Goal: Navigation & Orientation: Find specific page/section

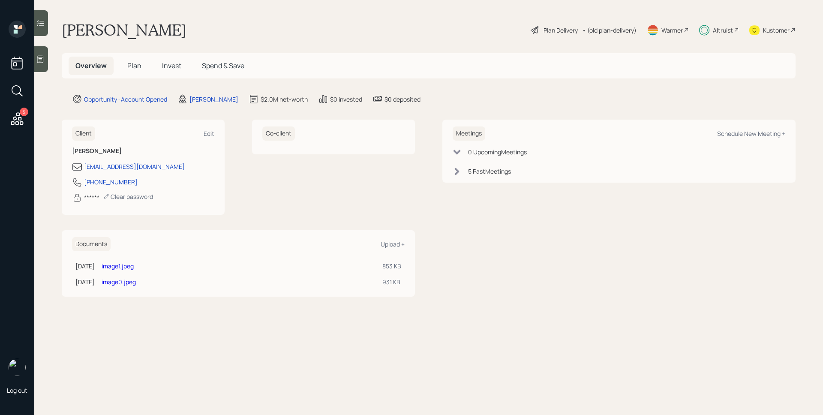
click at [722, 31] on div "Altruist" at bounding box center [723, 30] width 20 height 9
click at [19, 120] on icon at bounding box center [16, 118] width 15 height 15
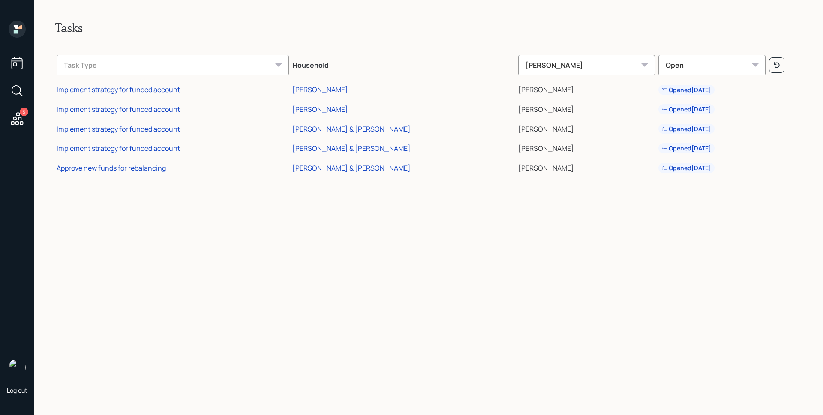
click at [18, 27] on icon at bounding box center [17, 29] width 17 height 17
